Goal: Information Seeking & Learning: Learn about a topic

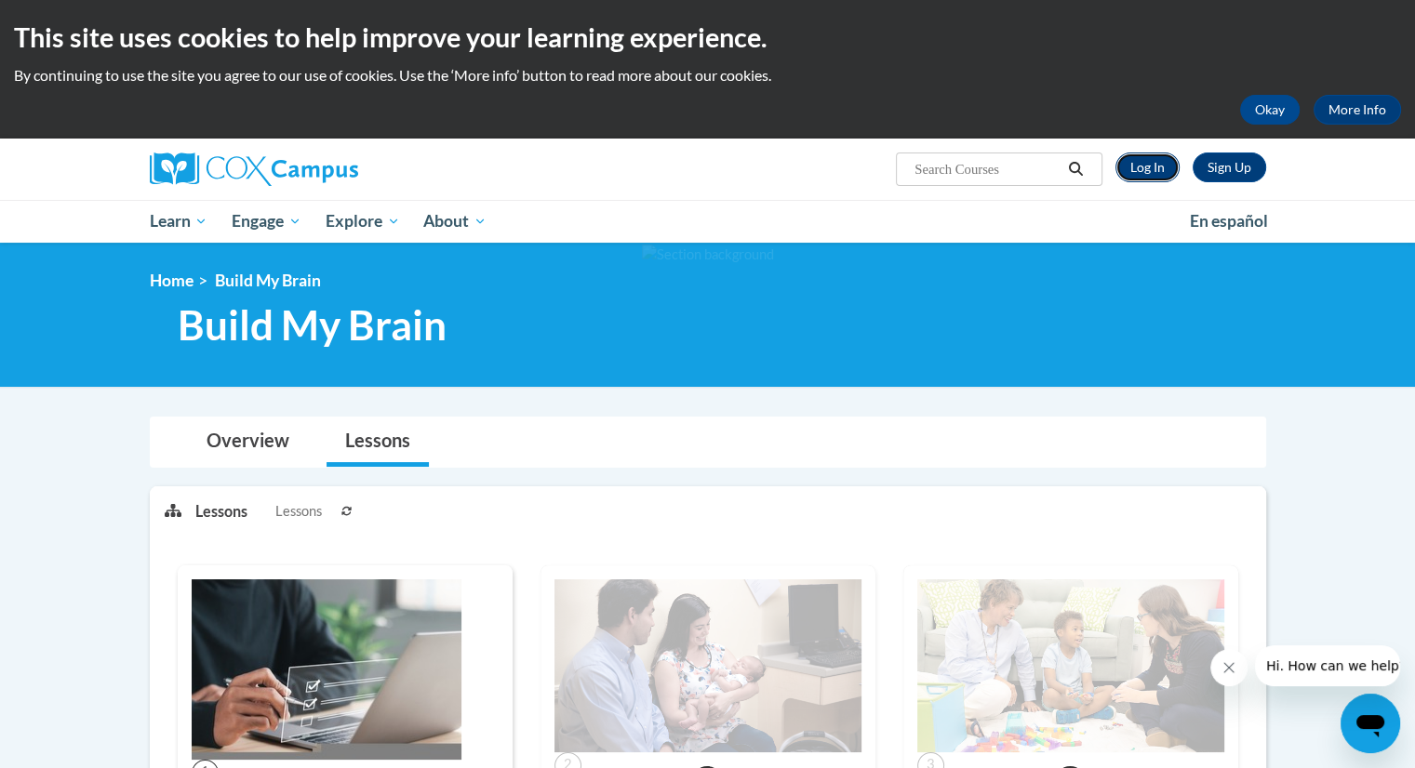
click at [1131, 169] on link "Log In" at bounding box center [1147, 168] width 64 height 30
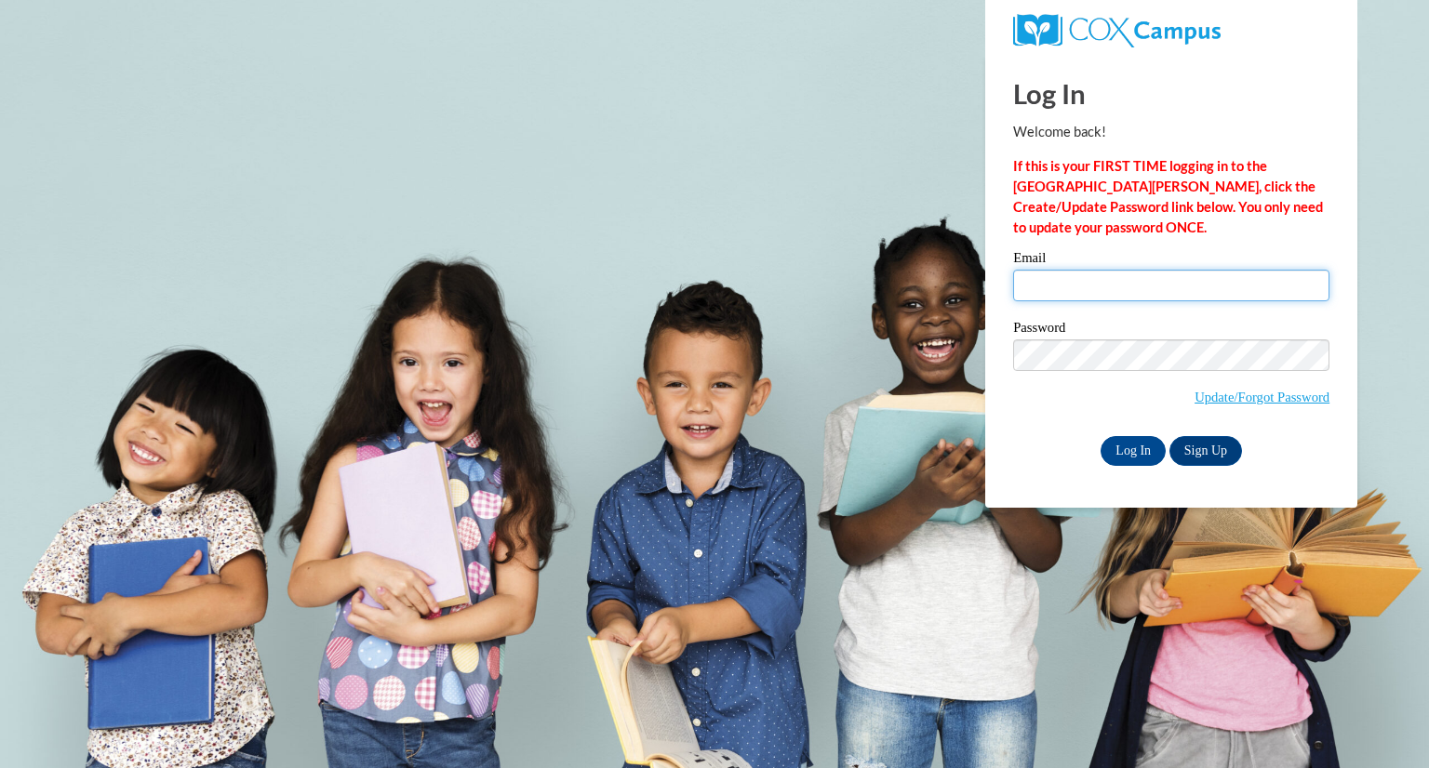
click at [1154, 284] on input "Email" at bounding box center [1171, 286] width 316 height 32
type input "[EMAIL_ADDRESS][DOMAIN_NAME]"
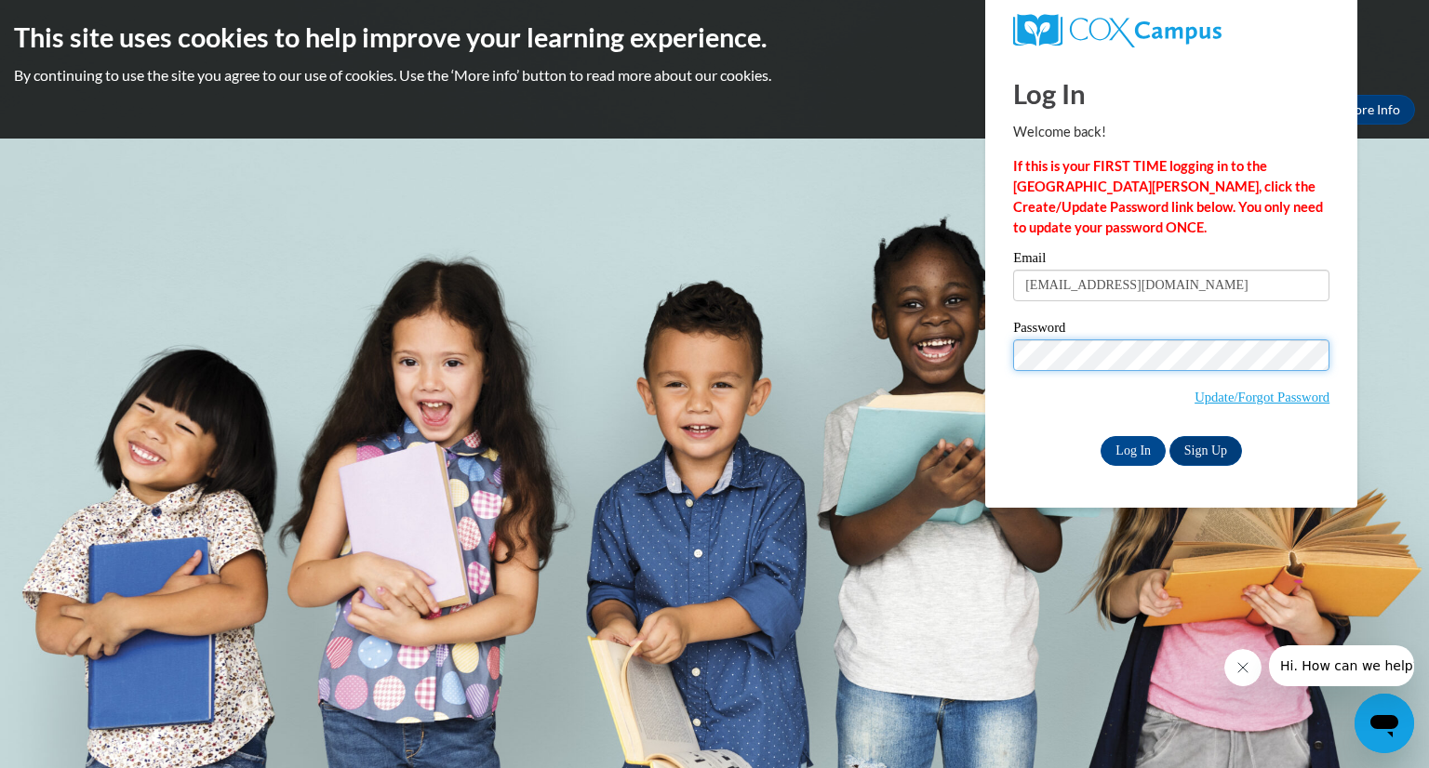
click at [1101, 436] on input "Log In" at bounding box center [1133, 451] width 65 height 30
click at [1151, 462] on input "Log In" at bounding box center [1133, 451] width 65 height 30
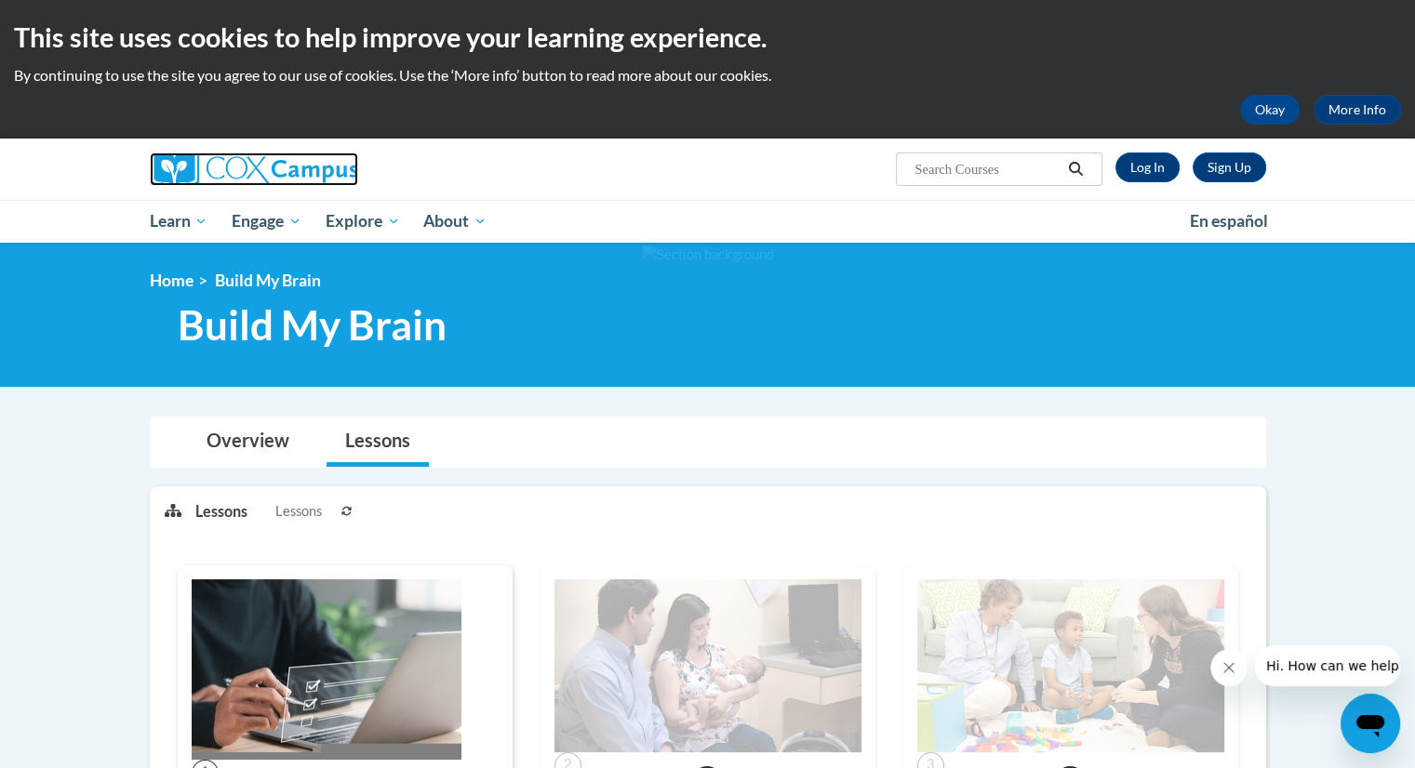
click at [183, 172] on img at bounding box center [254, 169] width 208 height 33
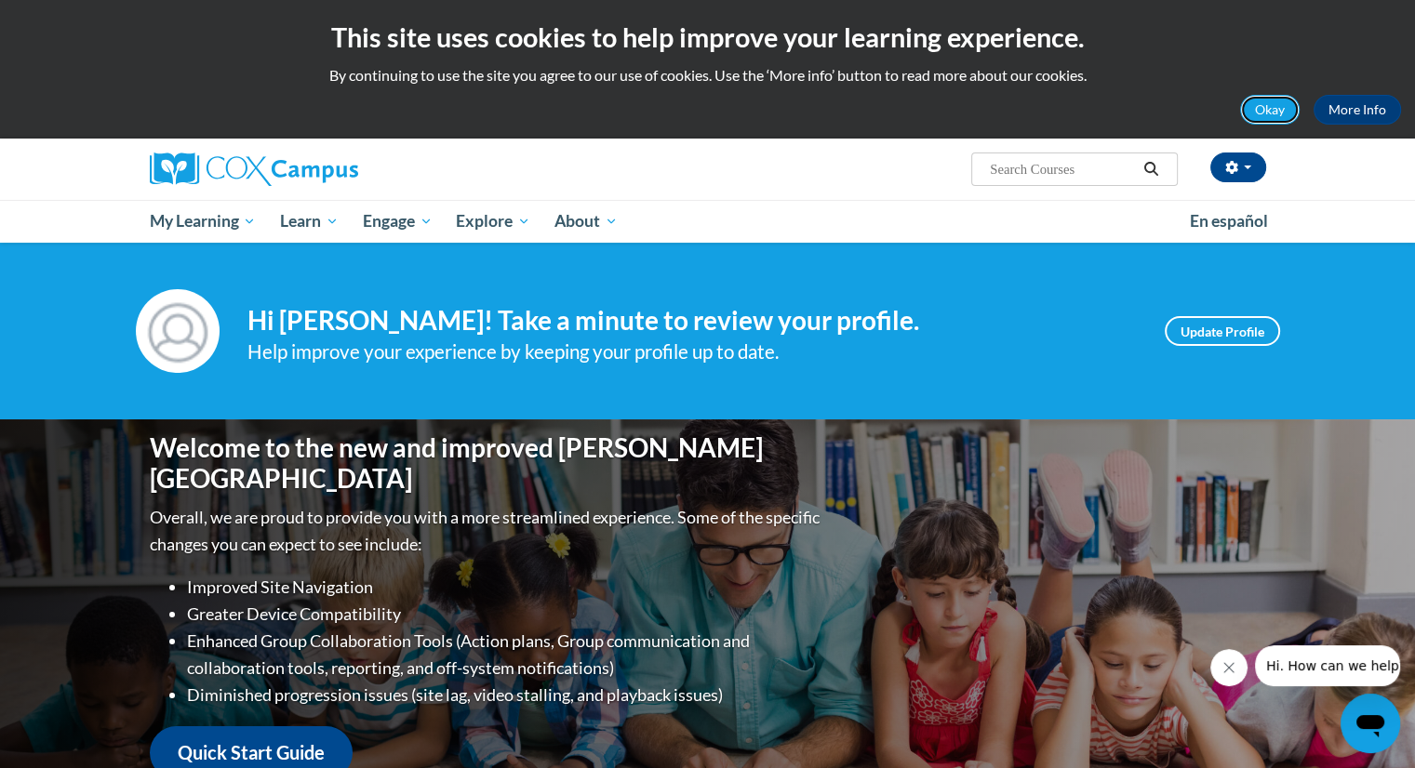
click at [1285, 109] on button "Okay" at bounding box center [1270, 110] width 60 height 30
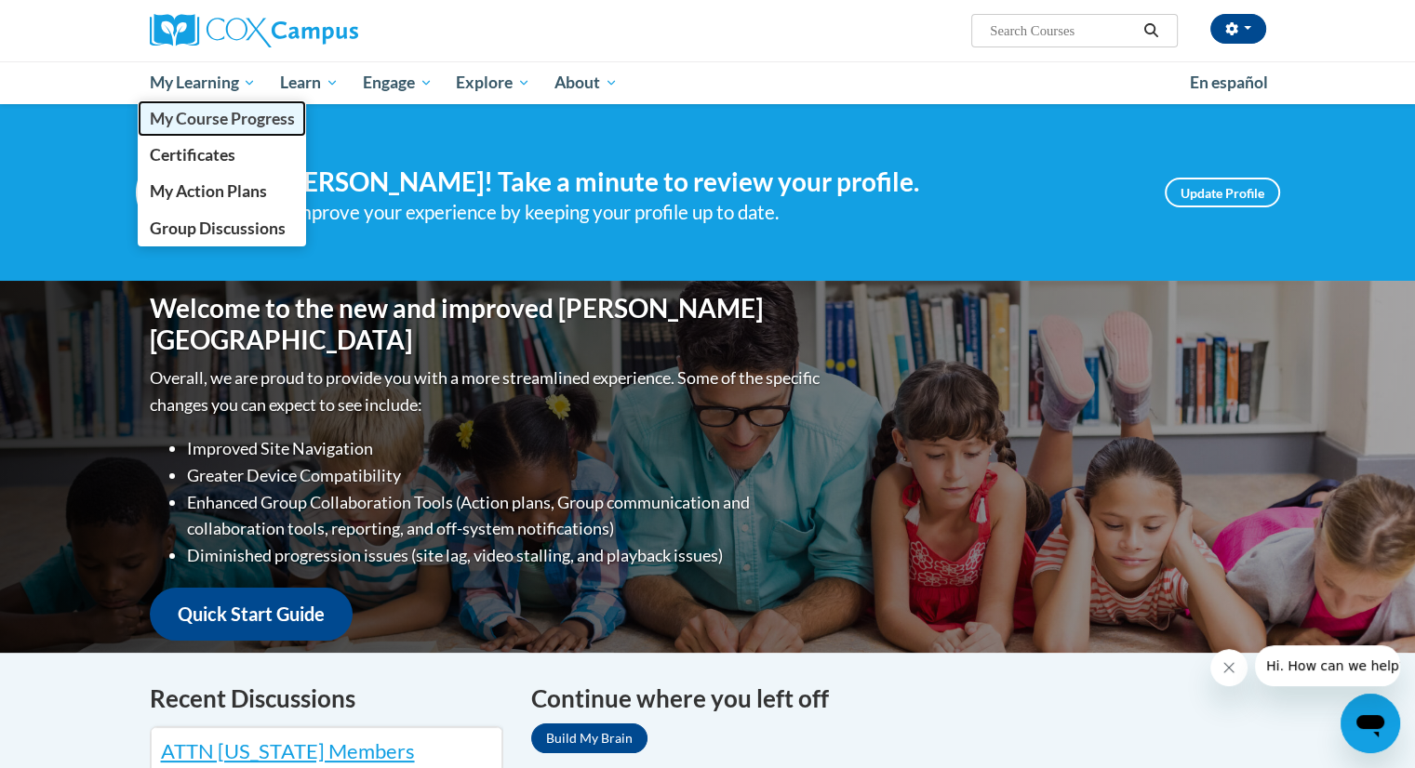
click at [186, 121] on span "My Course Progress" at bounding box center [221, 119] width 145 height 20
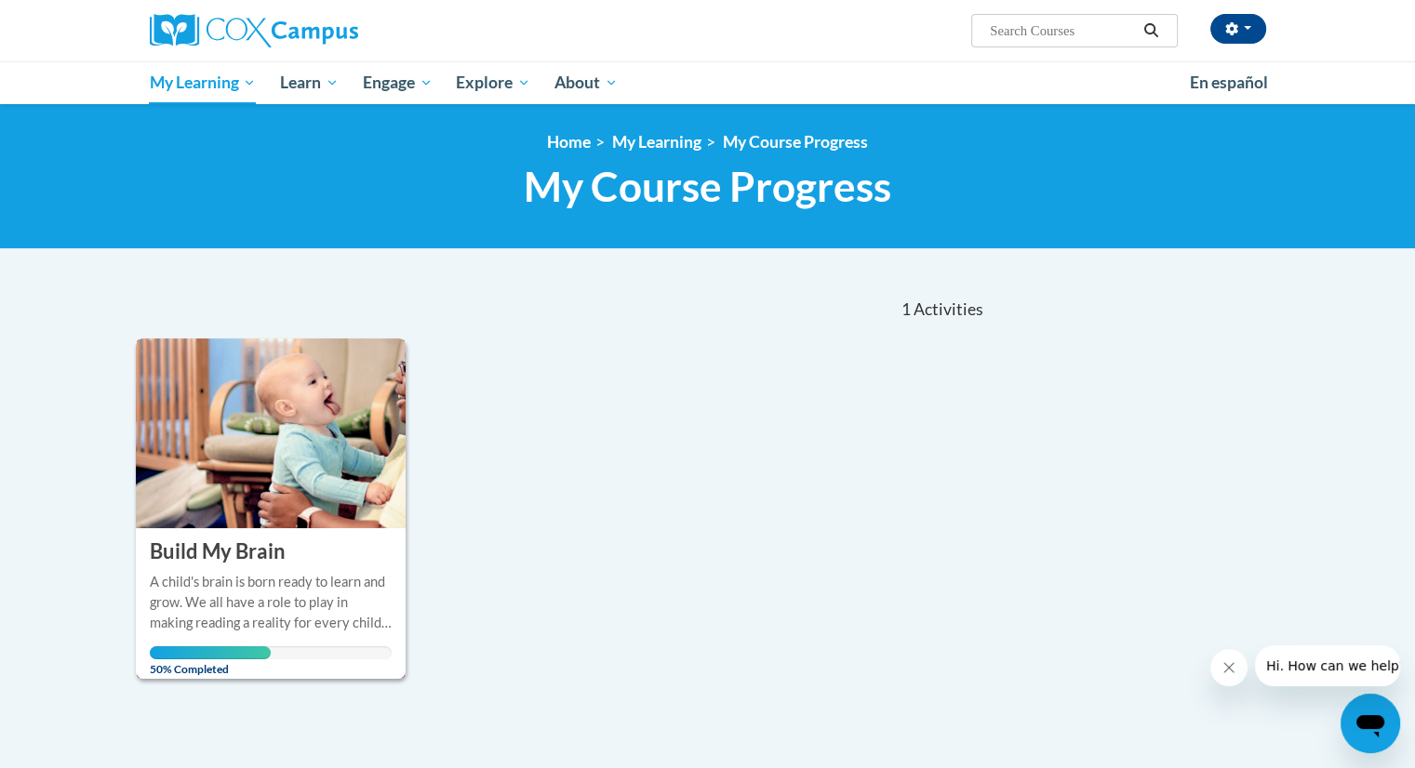
click at [208, 500] on img at bounding box center [271, 434] width 271 height 190
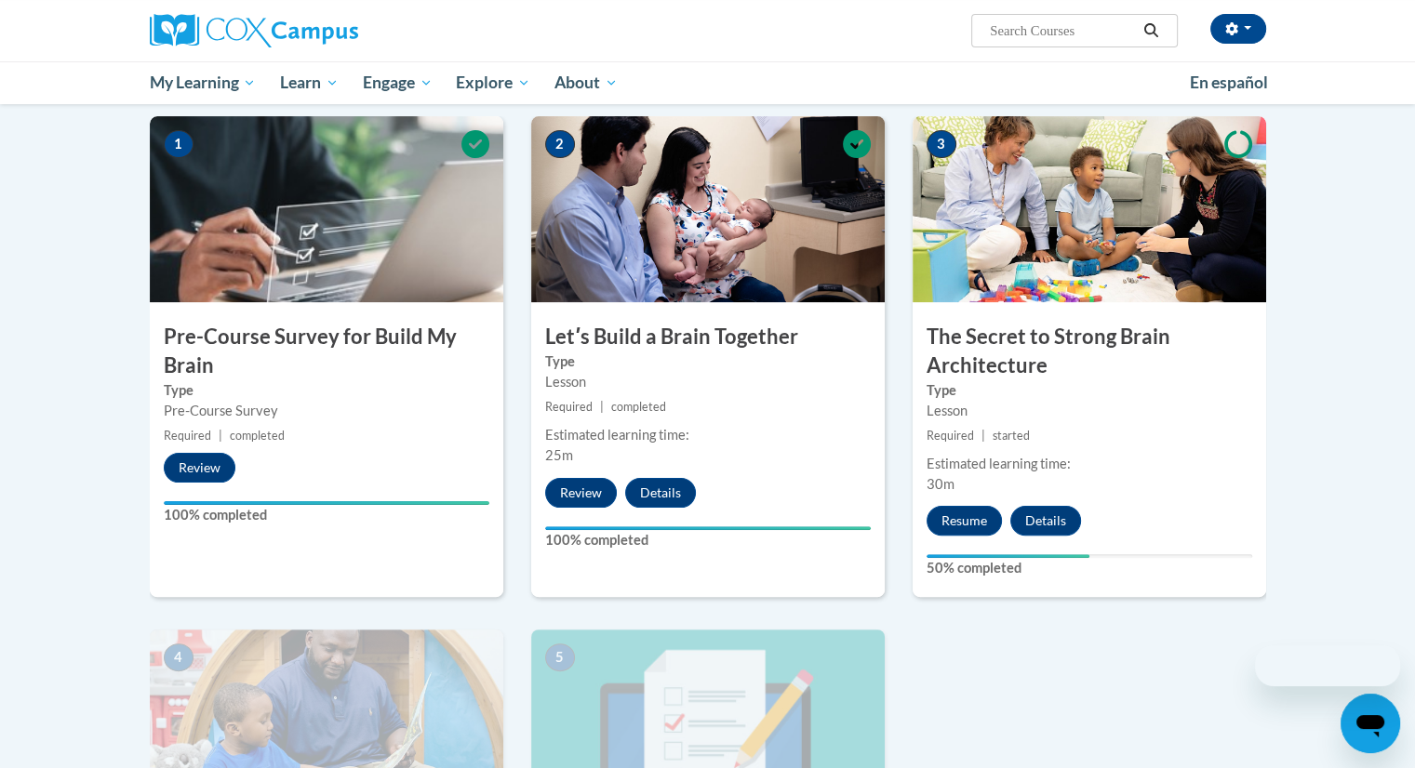
scroll to position [372, 0]
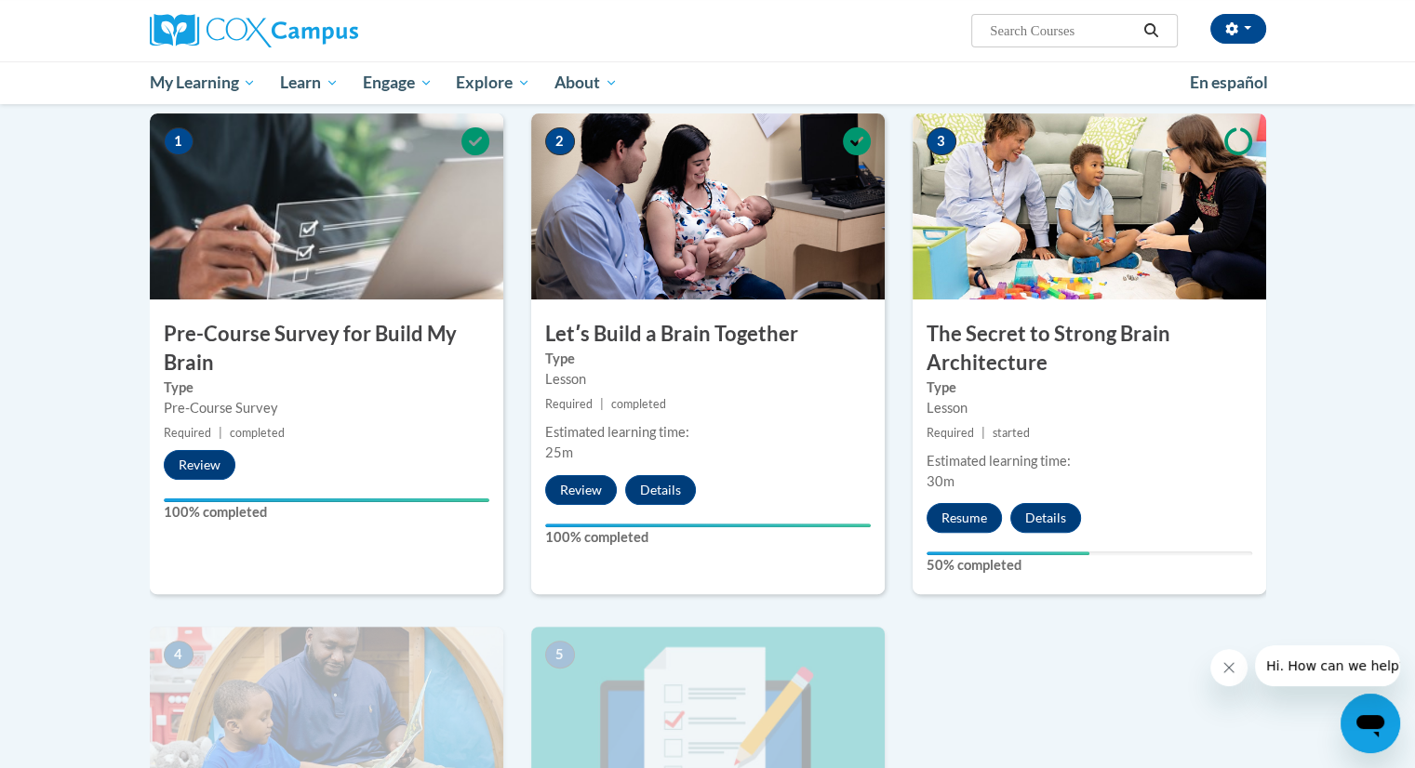
click at [1133, 360] on h3 "The Secret to Strong Brain Architecture" at bounding box center [1090, 349] width 354 height 58
click at [1074, 253] on img at bounding box center [1090, 206] width 354 height 186
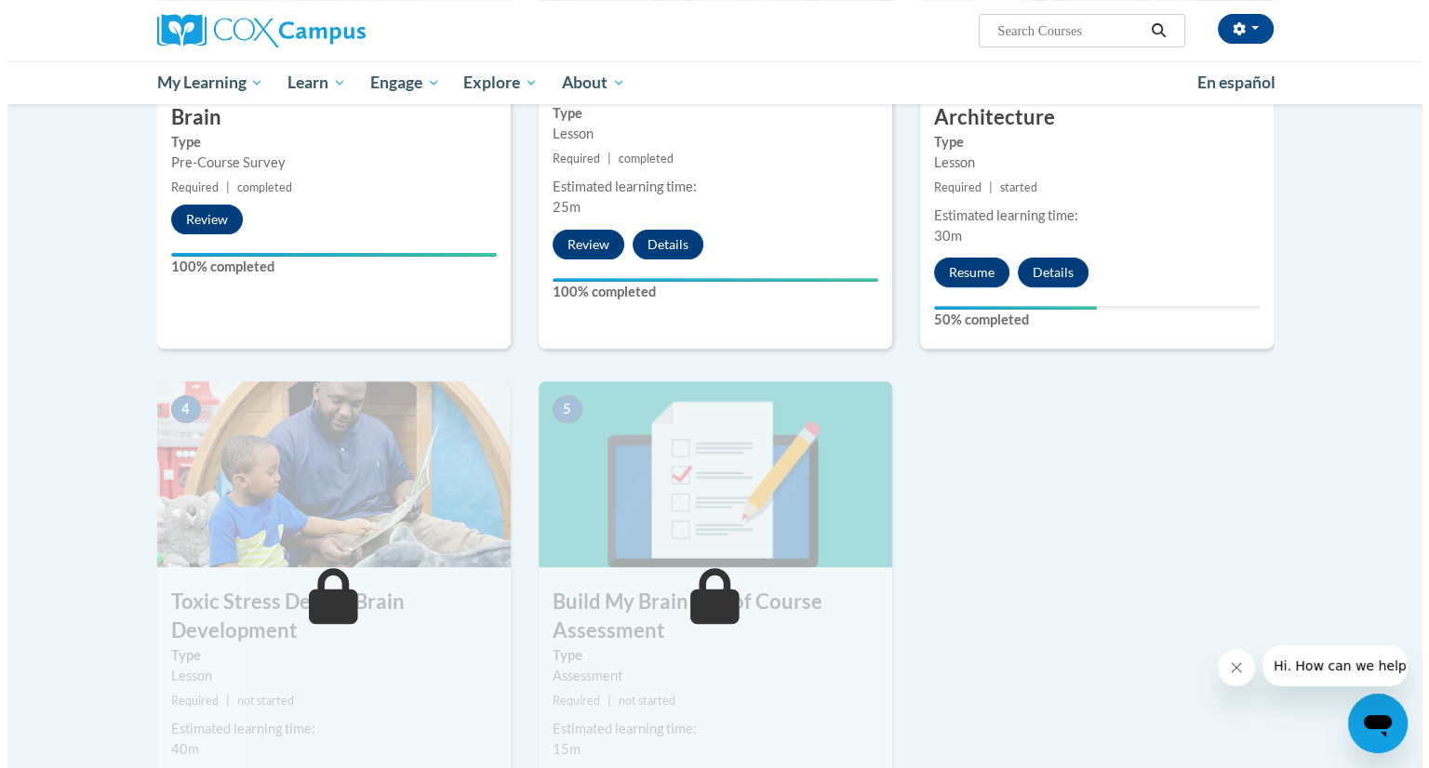
scroll to position [558, 0]
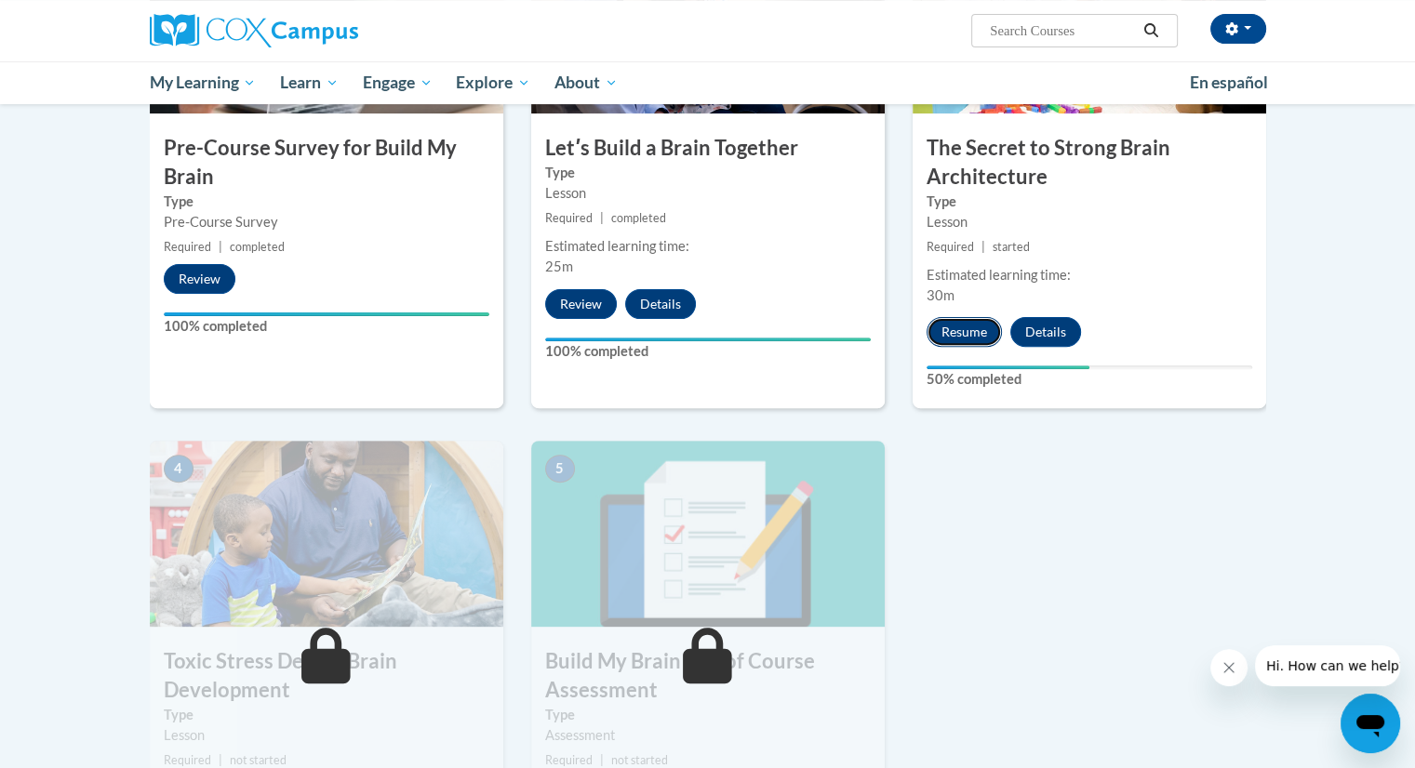
click at [947, 326] on button "Resume" at bounding box center [964, 332] width 75 height 30
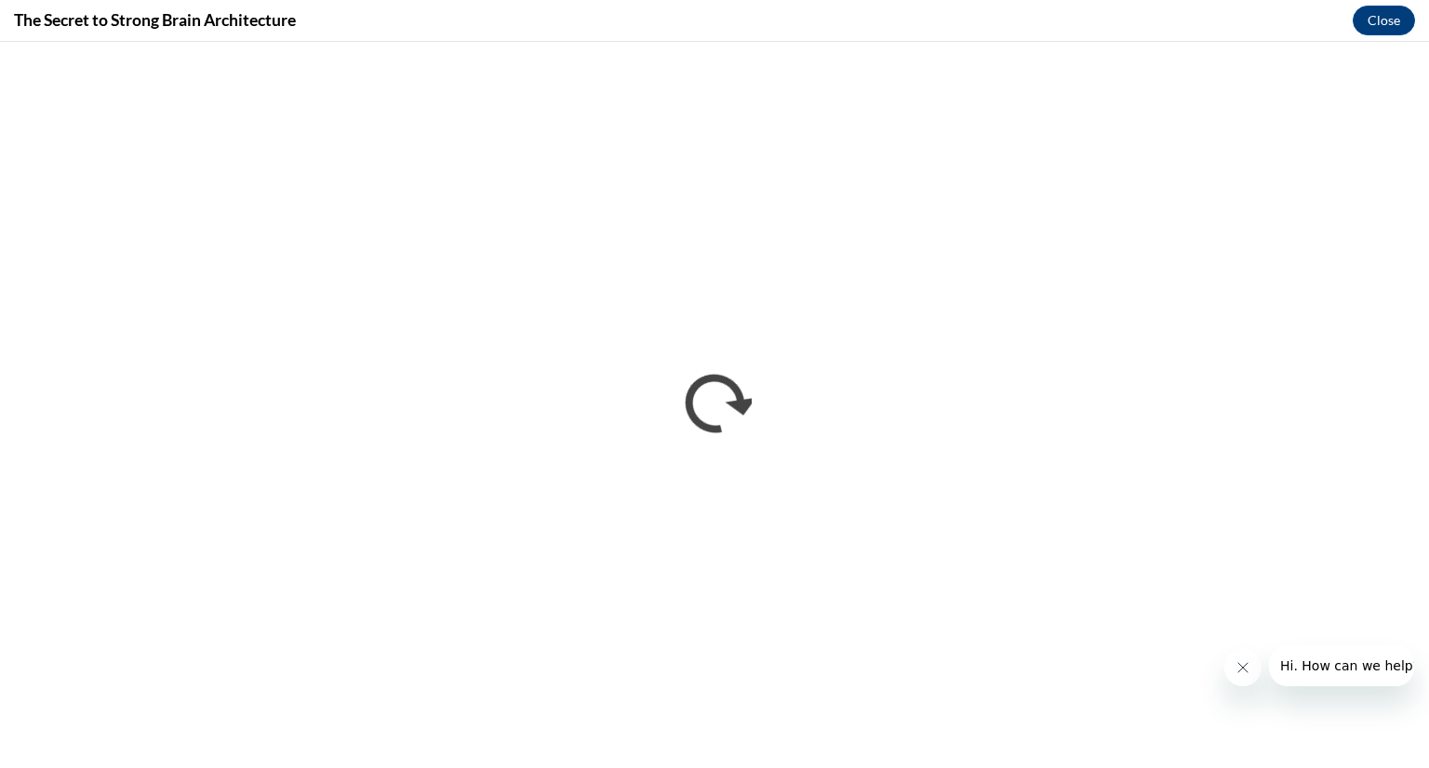
scroll to position [0, 0]
